Goal: Task Accomplishment & Management: Manage account settings

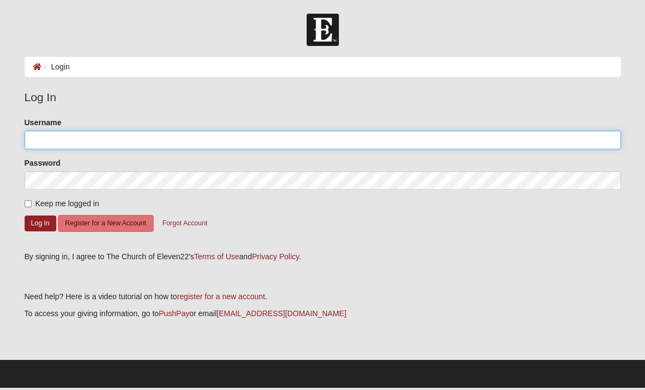
click at [42, 144] on input "Username" at bounding box center [323, 140] width 597 height 19
type input "3862837365"
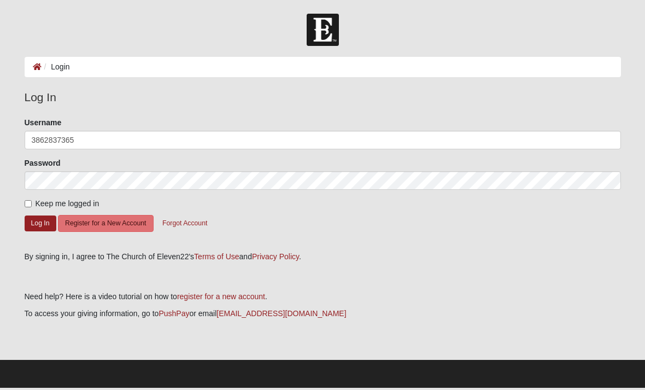
click at [40, 223] on button "Log In" at bounding box center [41, 223] width 32 height 16
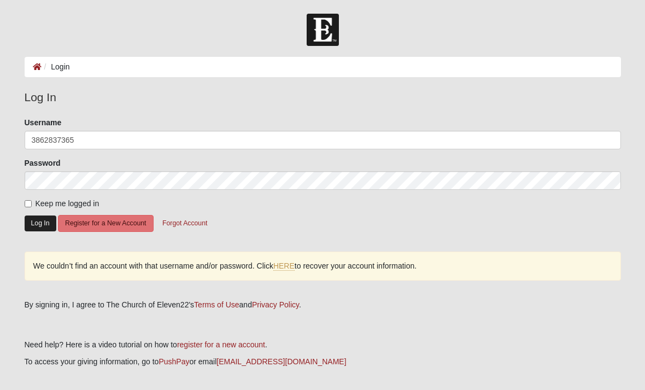
click at [37, 225] on button "Log In" at bounding box center [41, 223] width 32 height 16
click at [36, 221] on button "Log In" at bounding box center [41, 223] width 32 height 16
click at [17, 208] on div "Please correct the following: Username 3862837365 Password Keep me logged in Lo…" at bounding box center [322, 204] width 613 height 175
click at [27, 204] on input "Keep me logged in" at bounding box center [28, 203] width 7 height 7
checkbox input "true"
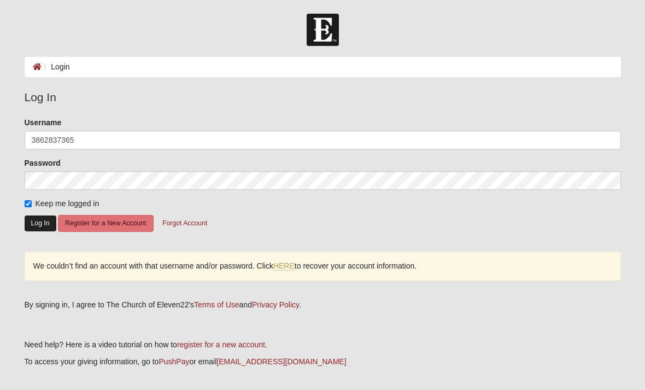
click at [37, 220] on button "Log In" at bounding box center [41, 223] width 32 height 16
click at [41, 227] on button "Log In" at bounding box center [41, 223] width 32 height 16
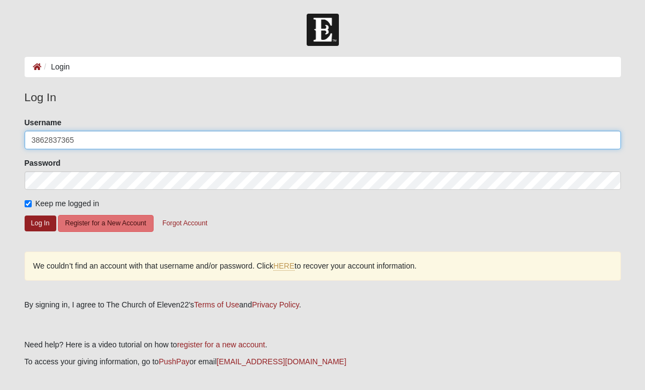
click at [102, 145] on input "3862837365" at bounding box center [323, 140] width 597 height 19
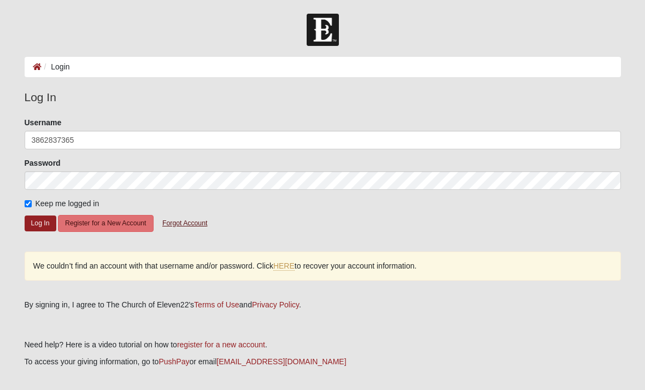
click at [186, 221] on button "Forgot Account" at bounding box center [184, 223] width 59 height 17
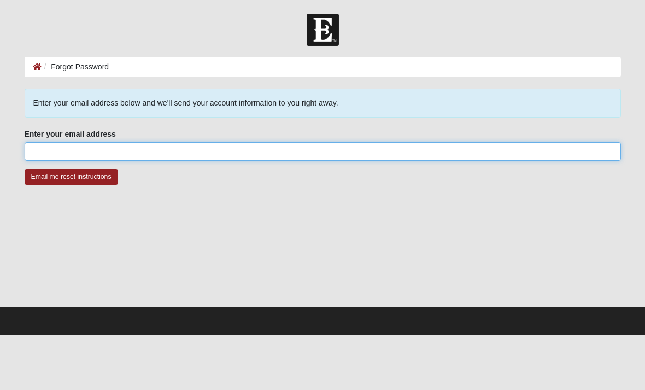
click at [148, 153] on input "Enter your email address" at bounding box center [323, 151] width 597 height 19
type input "Lorabwade80@gmai.com"
click at [71, 177] on input "Email me reset instructions" at bounding box center [72, 177] width 94 height 16
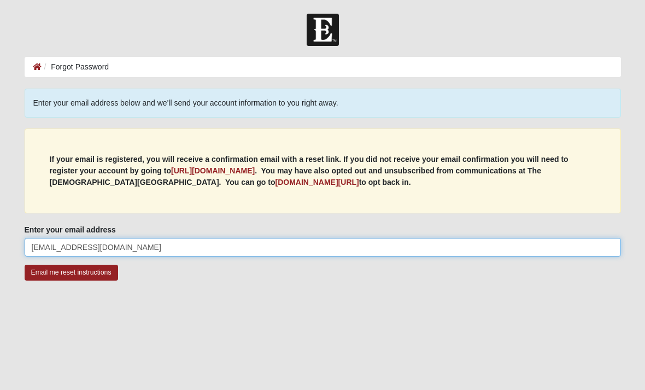
click at [151, 249] on input "Lorabwade80@gmai.com" at bounding box center [323, 247] width 597 height 19
type input "[EMAIL_ADDRESS][DOMAIN_NAME]"
click at [71, 272] on input "Email me reset instructions" at bounding box center [72, 273] width 94 height 16
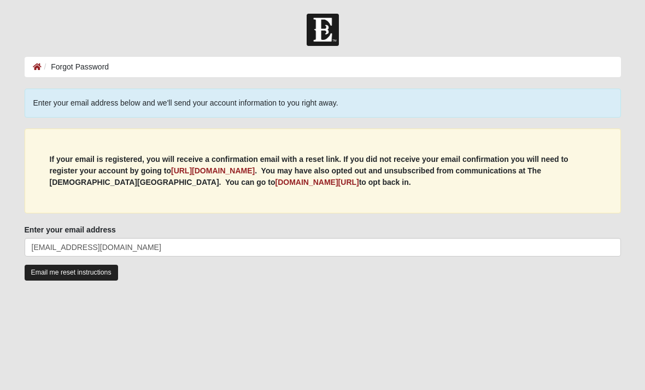
click at [63, 265] on input "Email me reset instructions" at bounding box center [72, 273] width 94 height 16
click at [47, 270] on input "Email me reset instructions" at bounding box center [72, 273] width 94 height 16
click at [39, 71] on link at bounding box center [37, 66] width 9 height 9
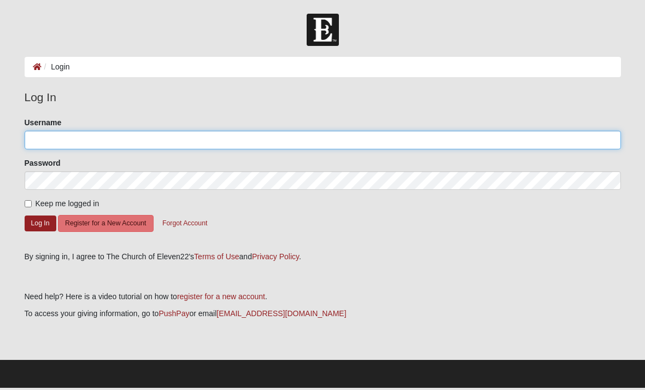
click at [131, 139] on input "Username" at bounding box center [323, 140] width 597 height 19
click at [341, 147] on input "Username" at bounding box center [323, 140] width 597 height 19
type input "O"
click at [126, 131] on input "Lorabw" at bounding box center [323, 140] width 597 height 19
type input "[EMAIL_ADDRESS][DOMAIN_NAME]"
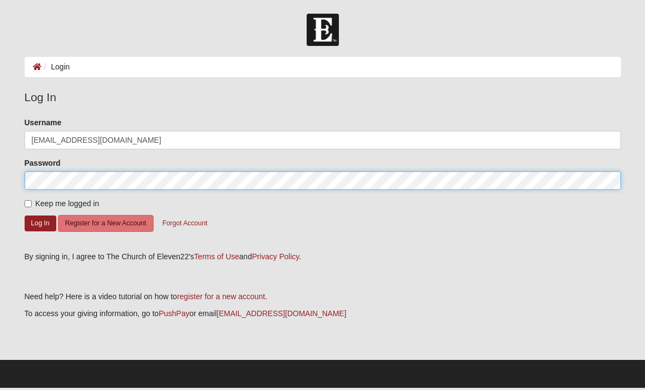
click at [40, 223] on button "Log In" at bounding box center [41, 223] width 32 height 16
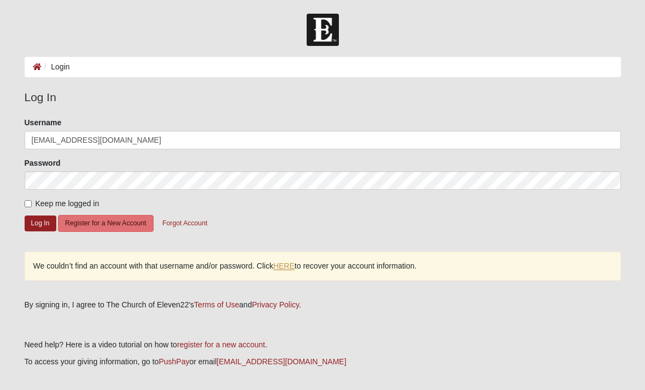
click at [287, 265] on link "HERE" at bounding box center [283, 265] width 21 height 9
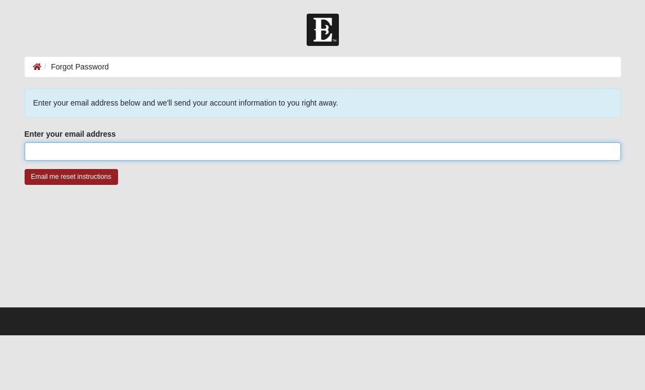
click at [175, 148] on input "Enter your email address" at bounding box center [323, 151] width 597 height 19
type input "[EMAIL_ADDRESS][DOMAIN_NAME]"
click at [71, 177] on input "Email me reset instructions" at bounding box center [72, 177] width 94 height 16
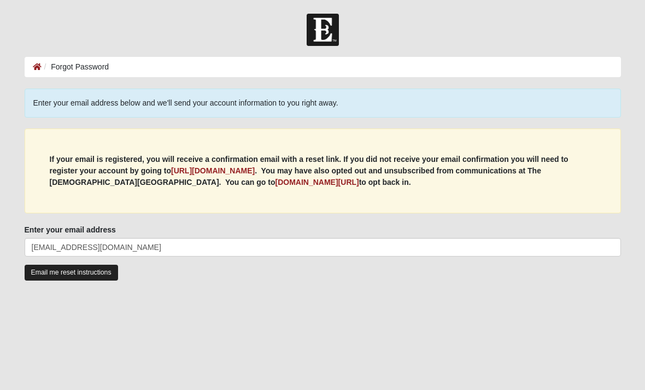
click at [85, 275] on input "Email me reset instructions" at bounding box center [72, 273] width 94 height 16
